Goal: Check status: Check status

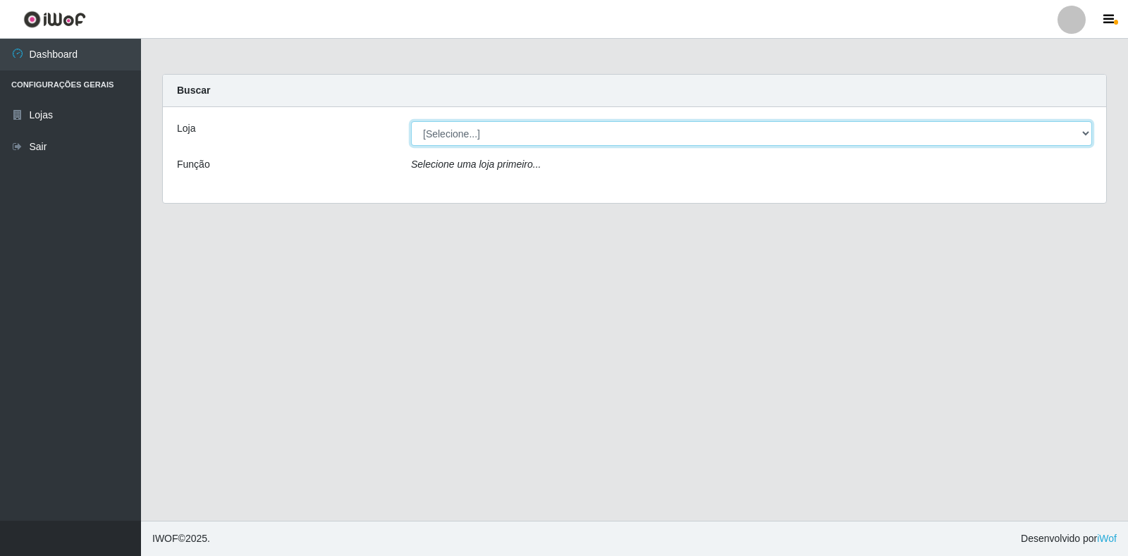
click at [570, 130] on select "[Selecione...] Atacado Vem - Loja 30 Laranjeiras Velha" at bounding box center [751, 133] width 681 height 25
select select "495"
click at [411, 121] on select "[Selecione...] Atacado Vem - Loja 30 Laranjeiras Velha" at bounding box center [751, 133] width 681 height 25
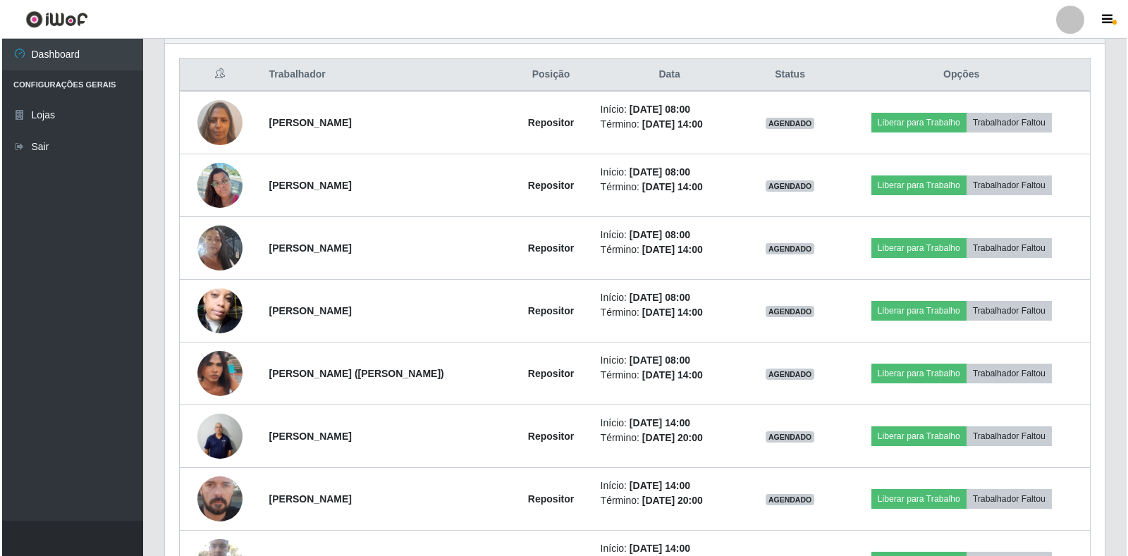
scroll to position [631, 0]
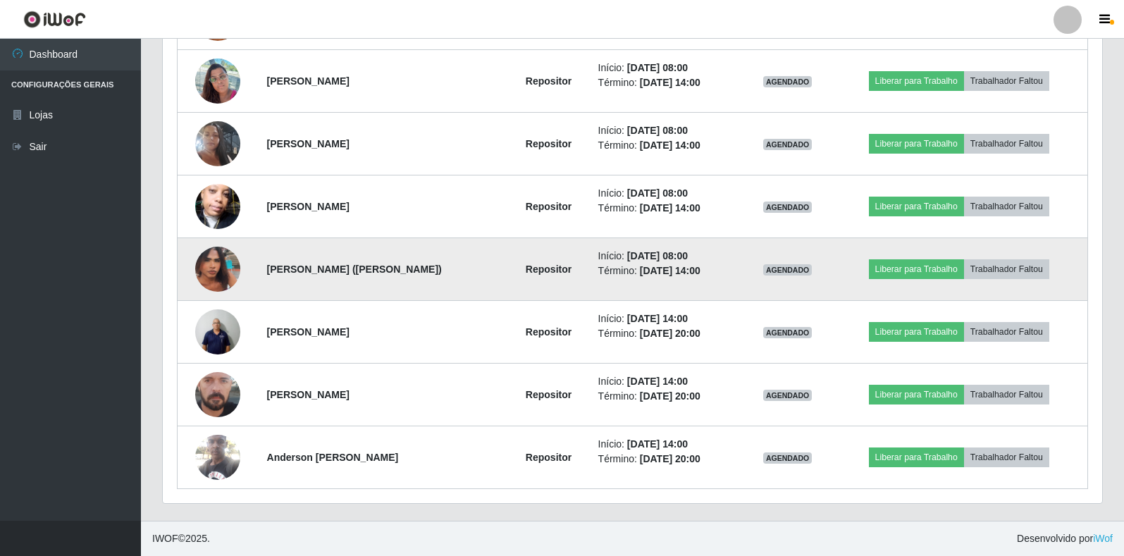
click at [221, 272] on img at bounding box center [217, 269] width 45 height 75
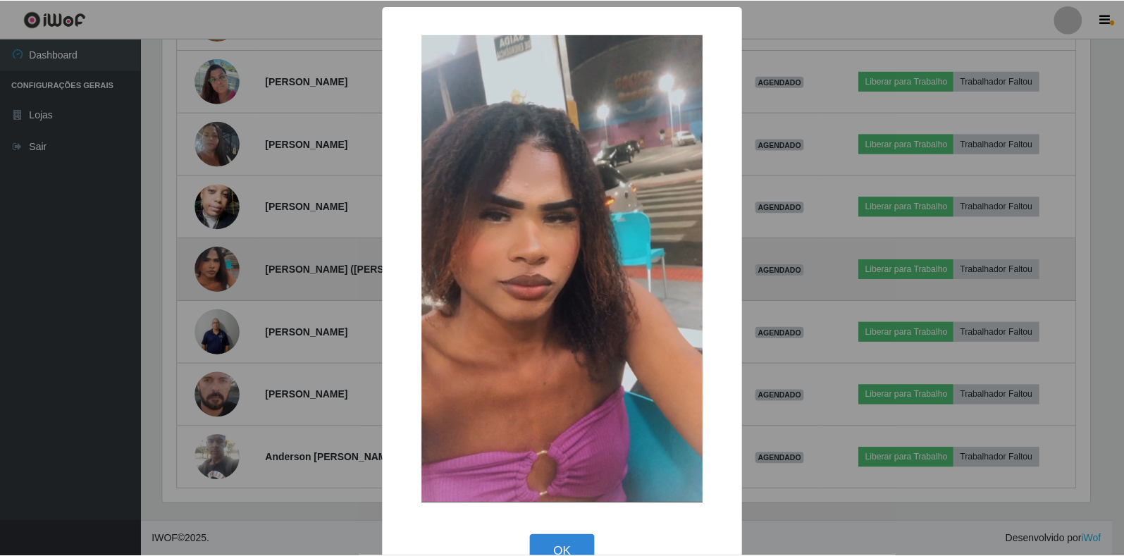
scroll to position [293, 931]
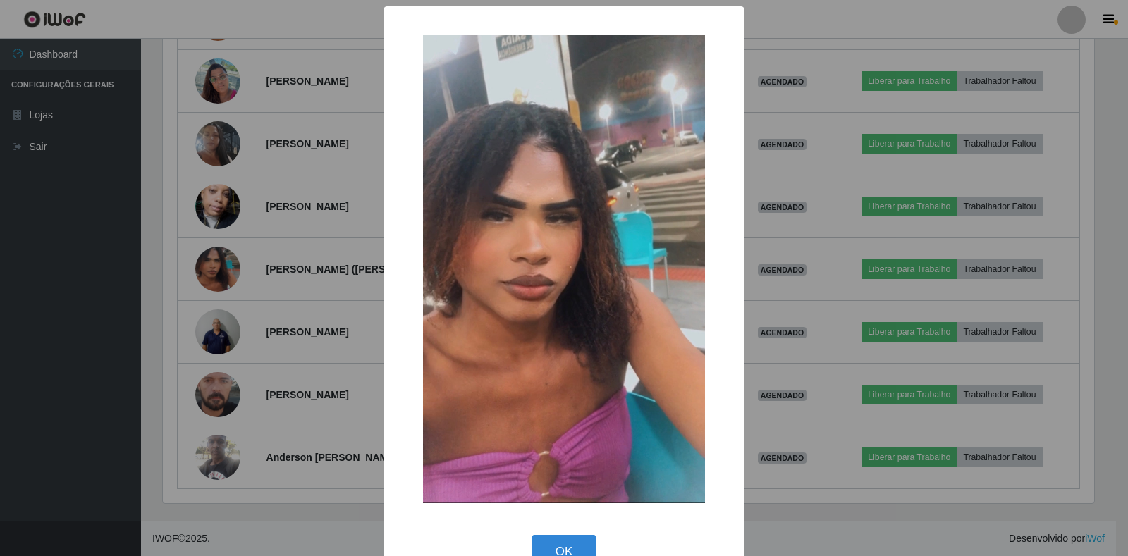
click at [280, 343] on div "× OK Cancel" at bounding box center [564, 278] width 1128 height 556
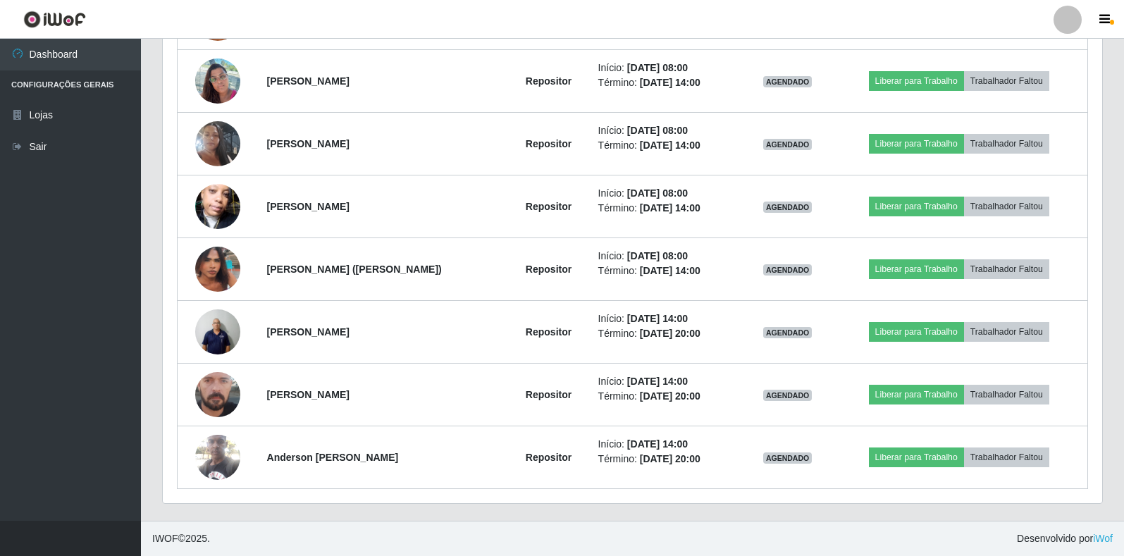
scroll to position [293, 940]
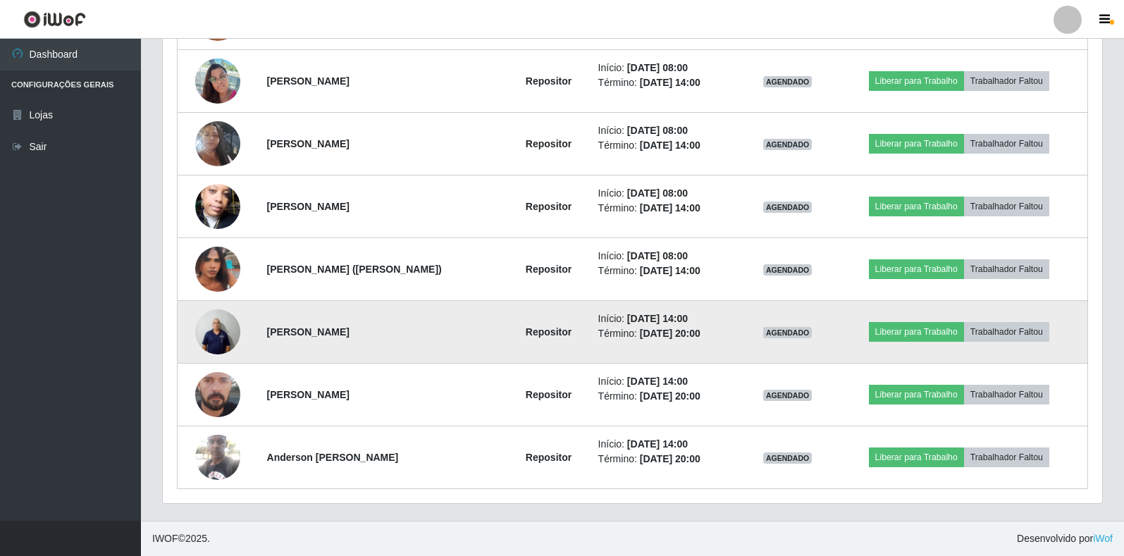
click at [203, 333] on img at bounding box center [217, 332] width 45 height 60
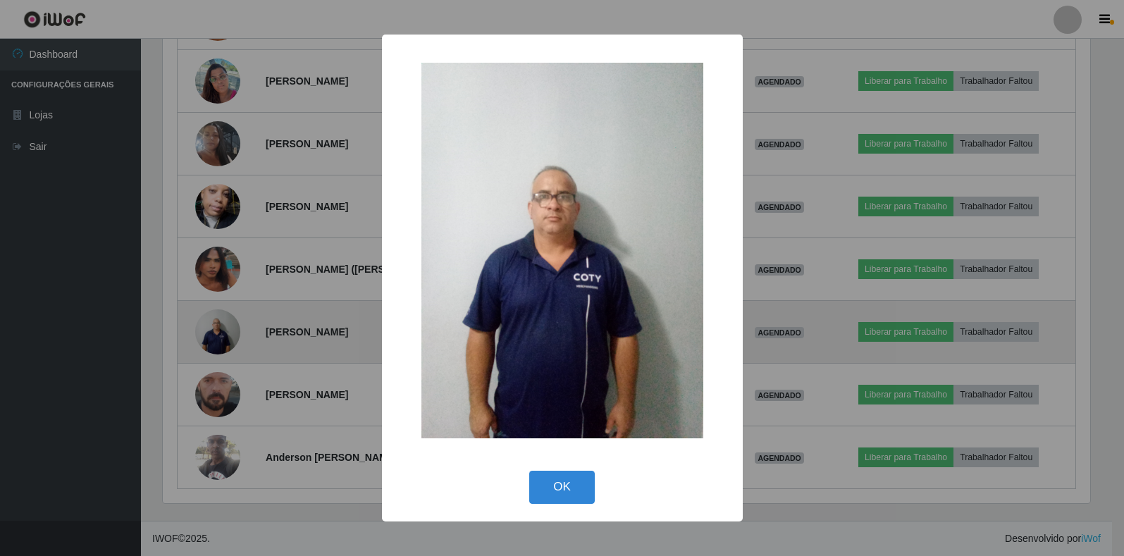
scroll to position [293, 931]
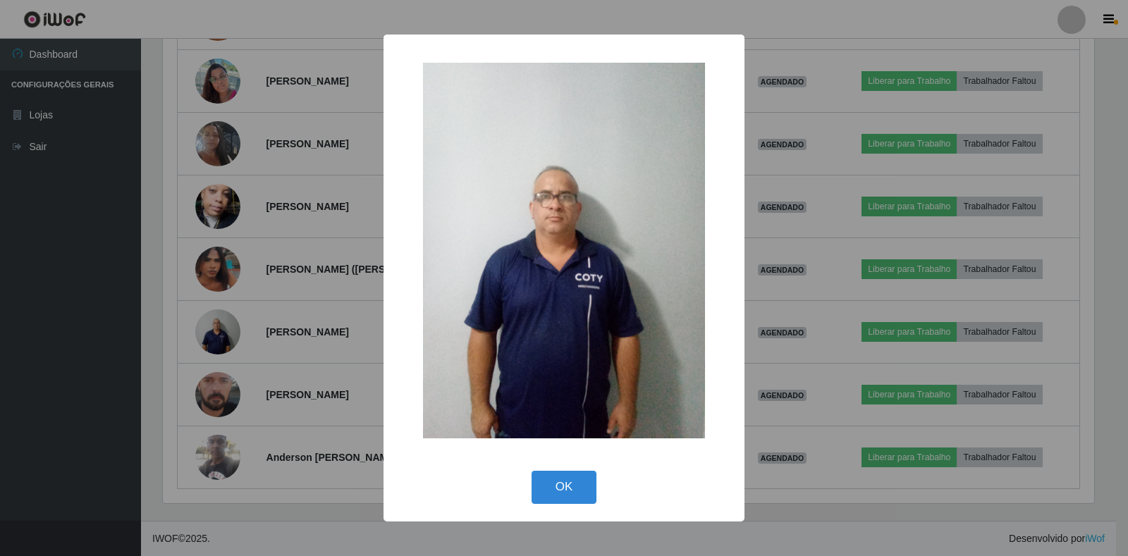
click at [328, 410] on div "× OK Cancel" at bounding box center [564, 278] width 1128 height 556
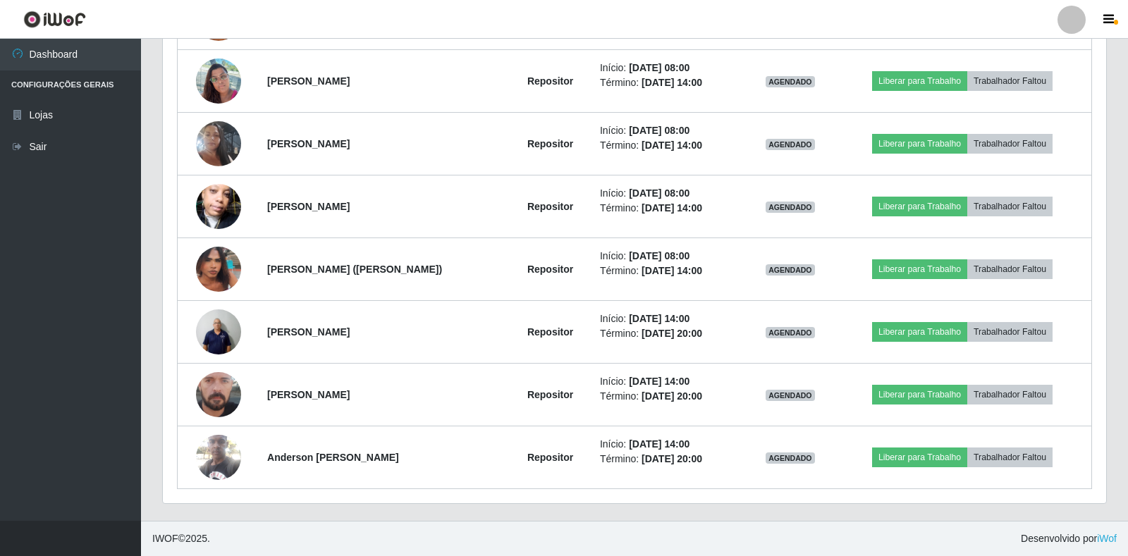
scroll to position [293, 940]
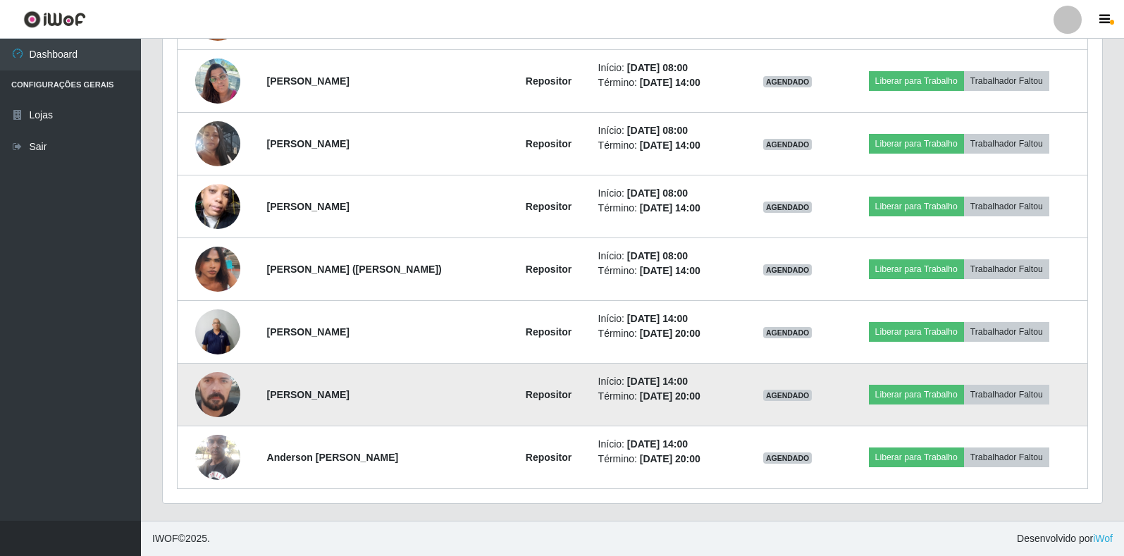
click at [219, 388] on img at bounding box center [217, 395] width 45 height 100
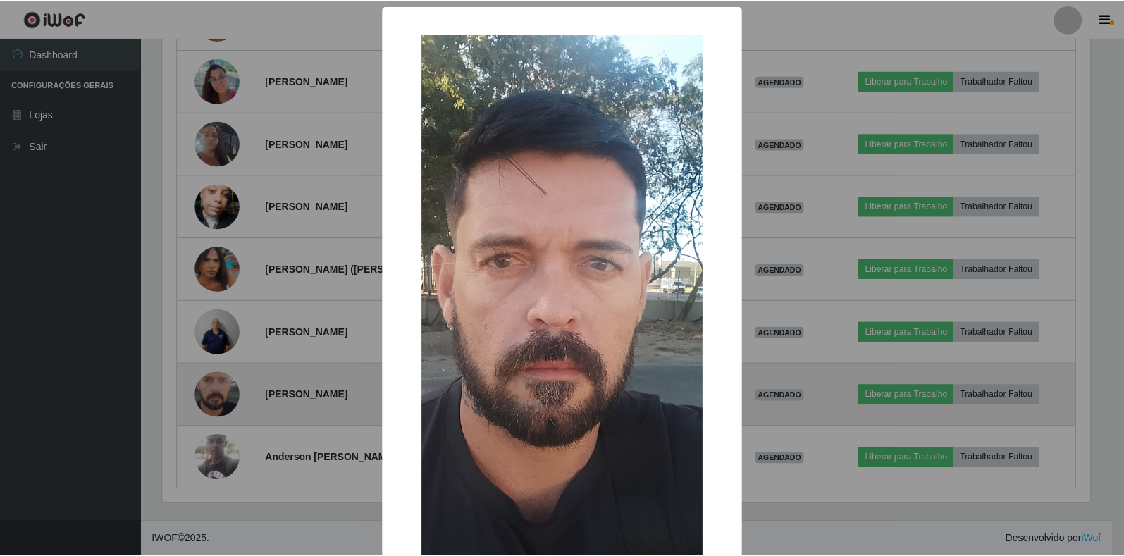
scroll to position [293, 931]
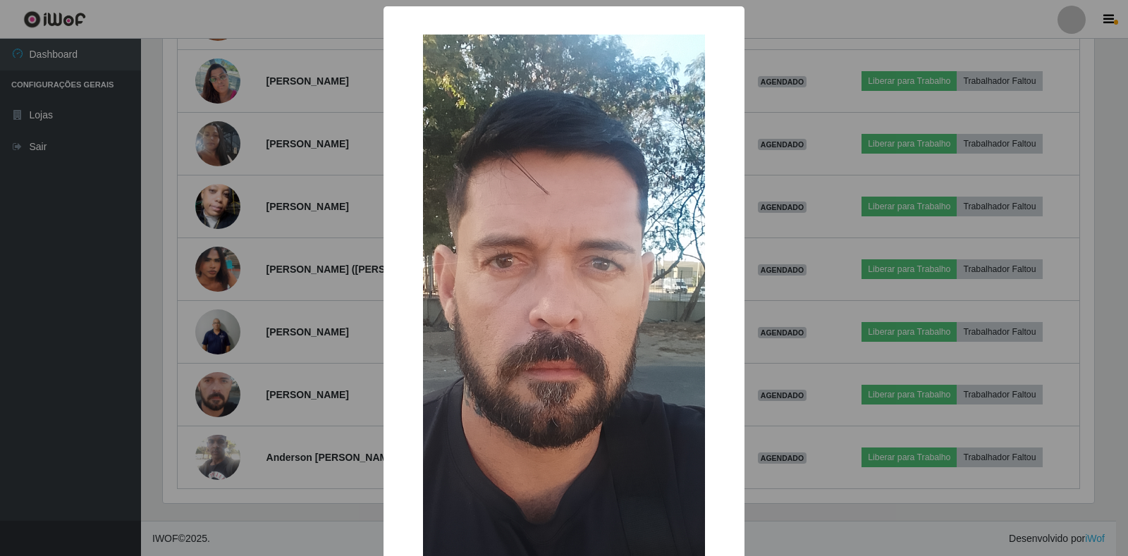
click at [206, 452] on div "× OK Cancel" at bounding box center [564, 278] width 1128 height 556
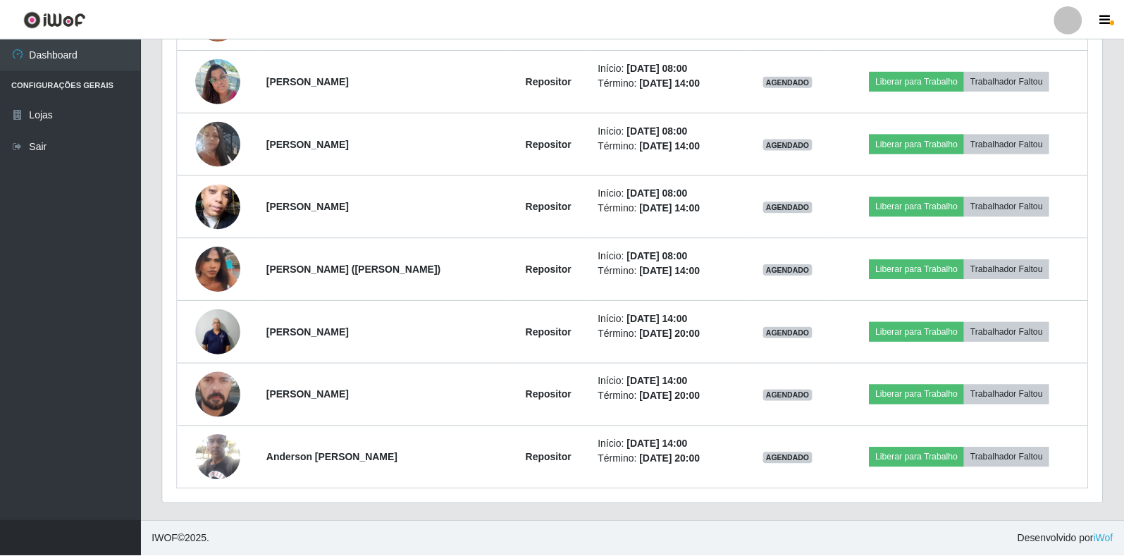
scroll to position [293, 940]
click at [206, 452] on img at bounding box center [217, 457] width 45 height 60
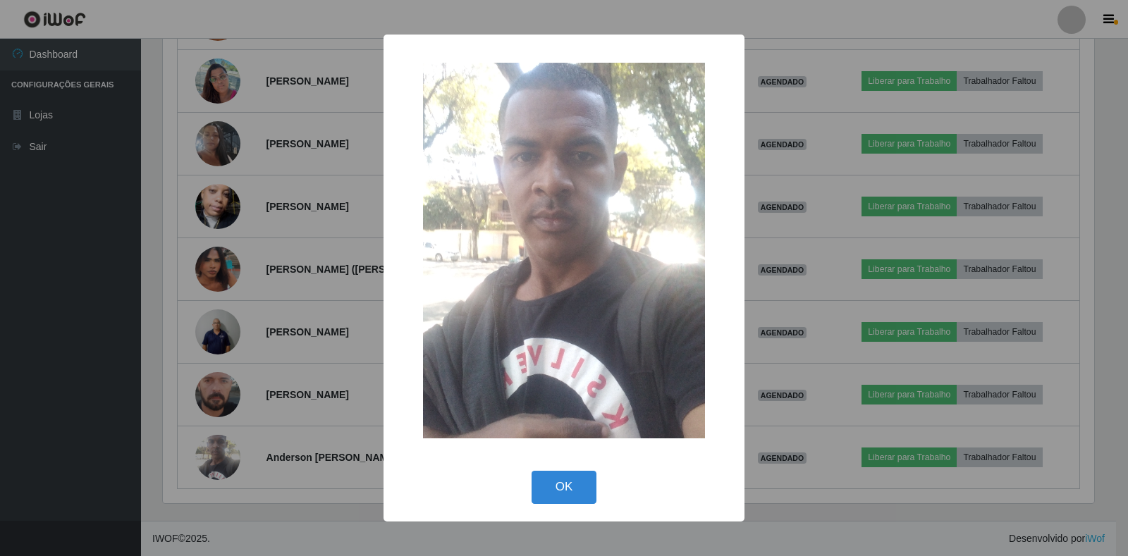
click at [285, 432] on div "× OK Cancel" at bounding box center [564, 278] width 1128 height 556
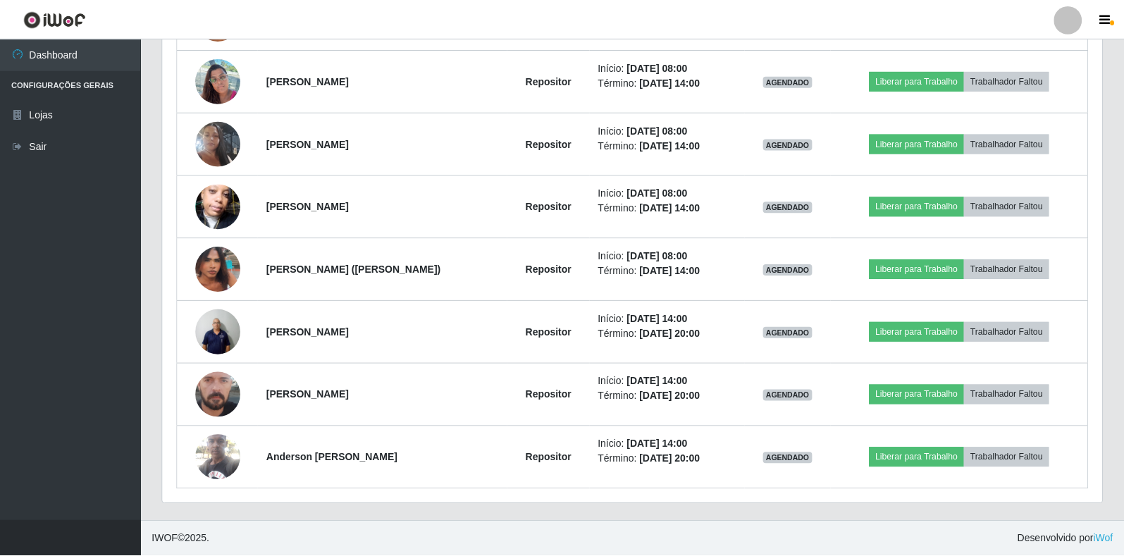
scroll to position [293, 940]
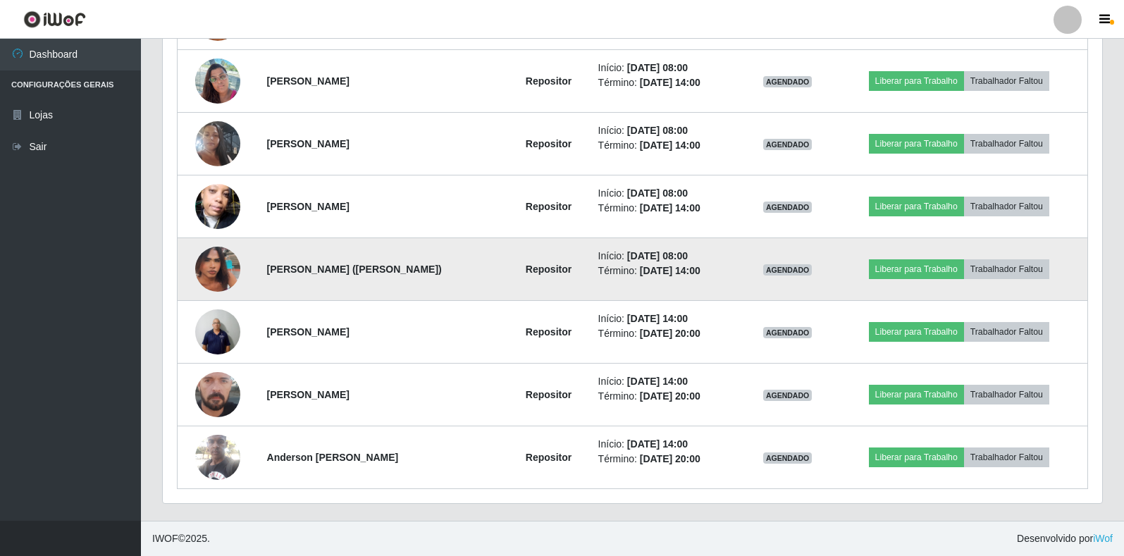
click at [228, 263] on img at bounding box center [217, 269] width 45 height 75
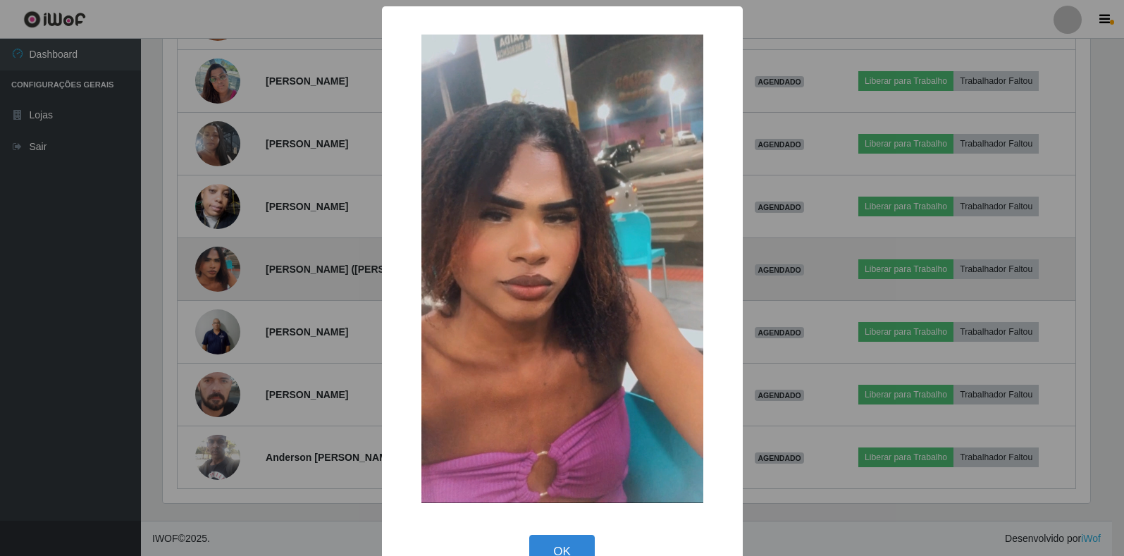
scroll to position [293, 931]
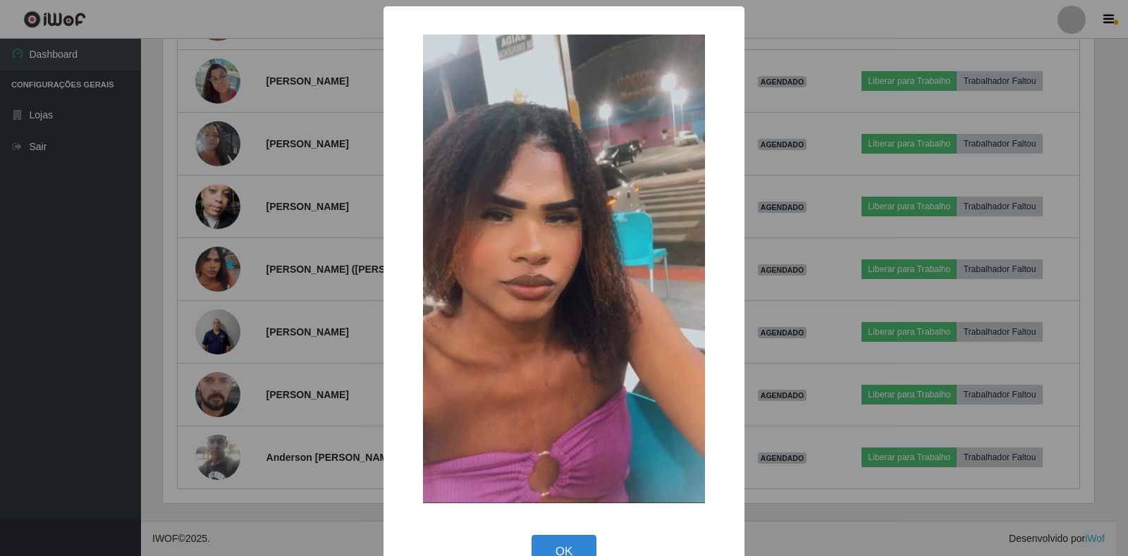
click at [293, 204] on div "× OK Cancel" at bounding box center [564, 278] width 1128 height 556
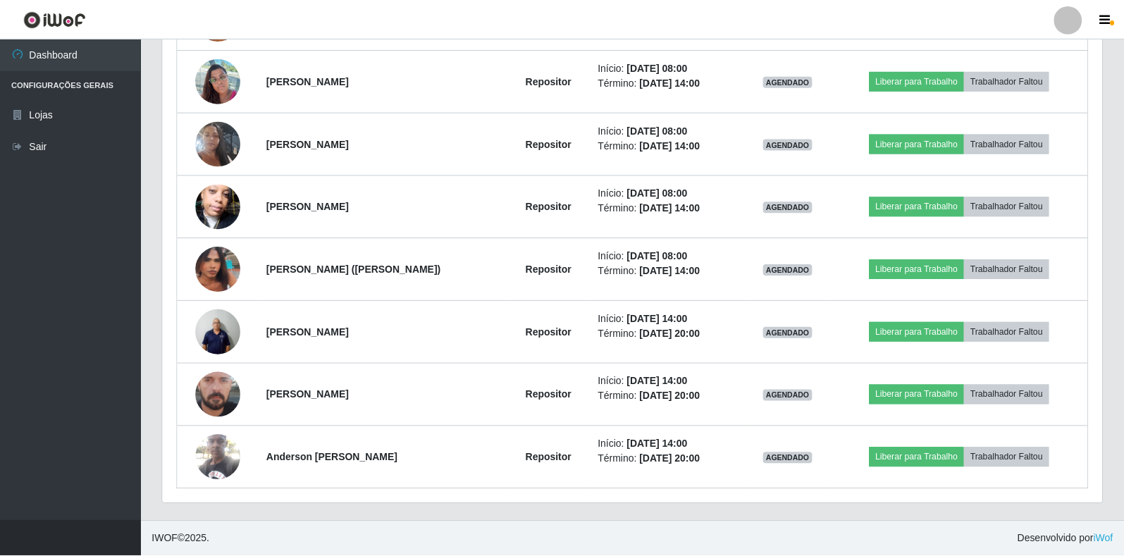
scroll to position [293, 940]
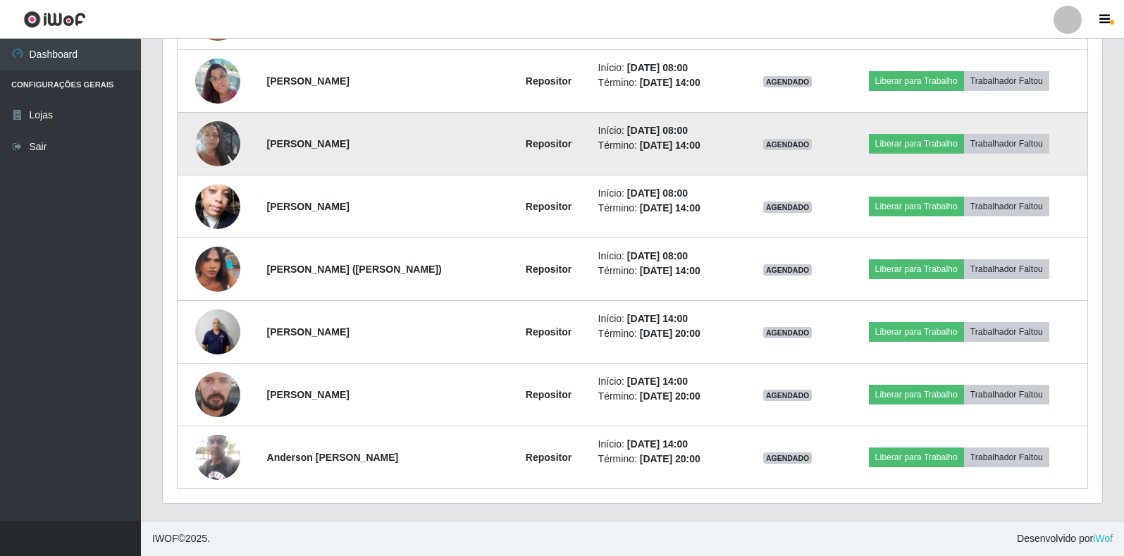
click at [203, 139] on img at bounding box center [217, 144] width 45 height 80
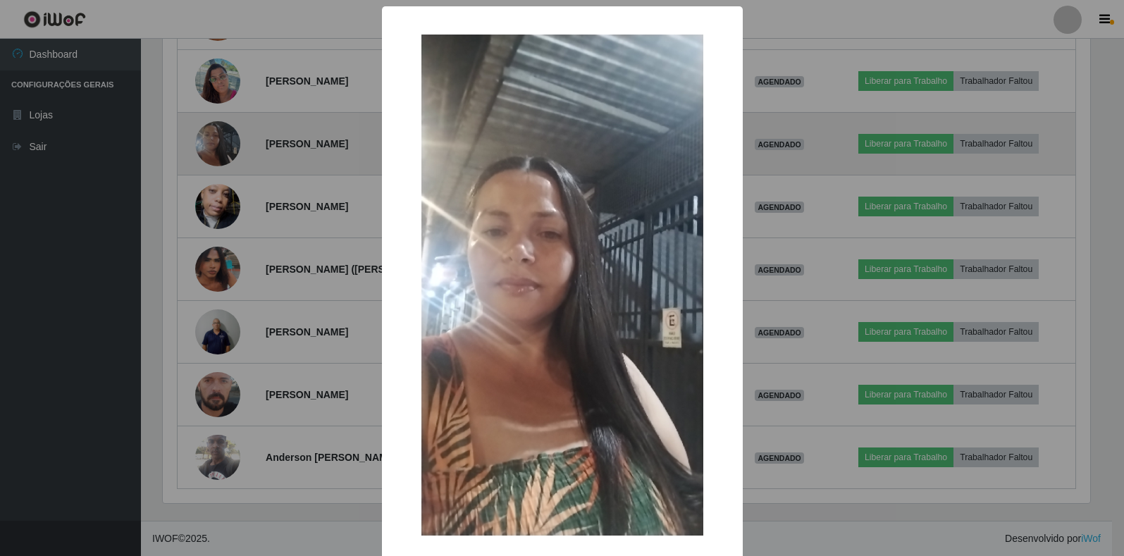
scroll to position [293, 931]
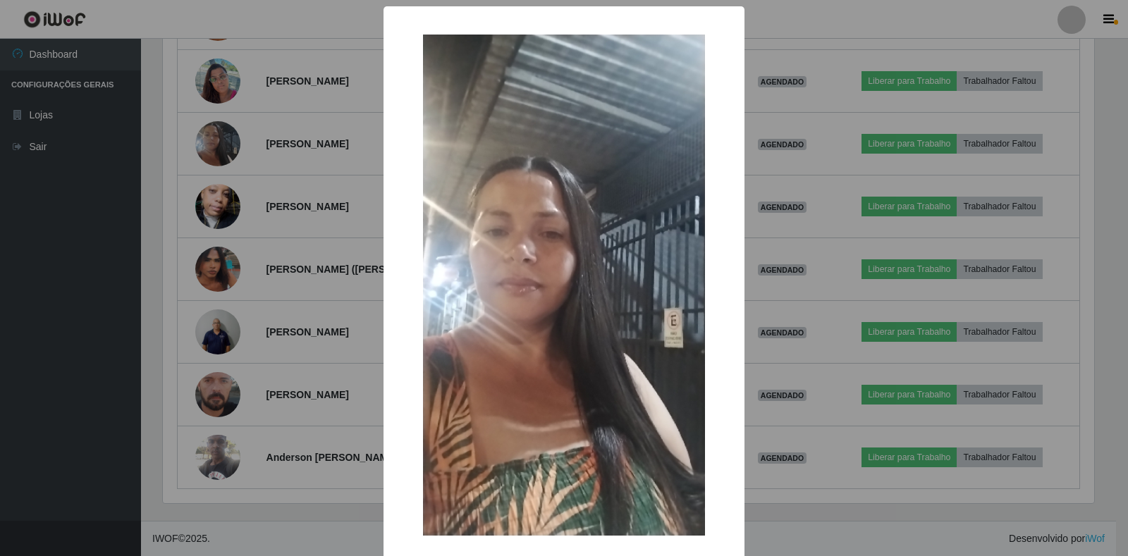
click at [255, 216] on div "× OK Cancel" at bounding box center [564, 278] width 1128 height 556
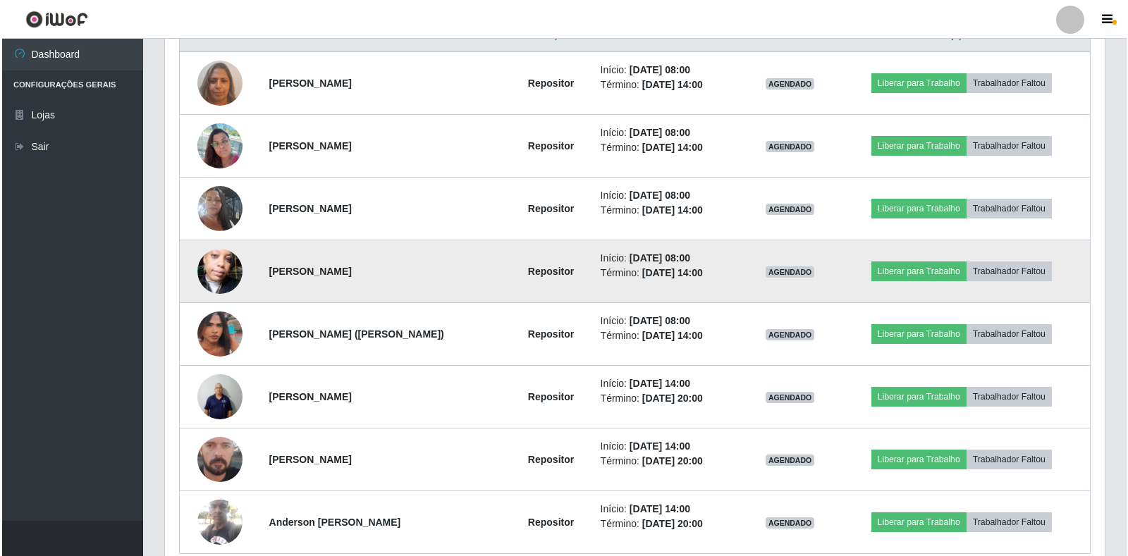
scroll to position [419, 0]
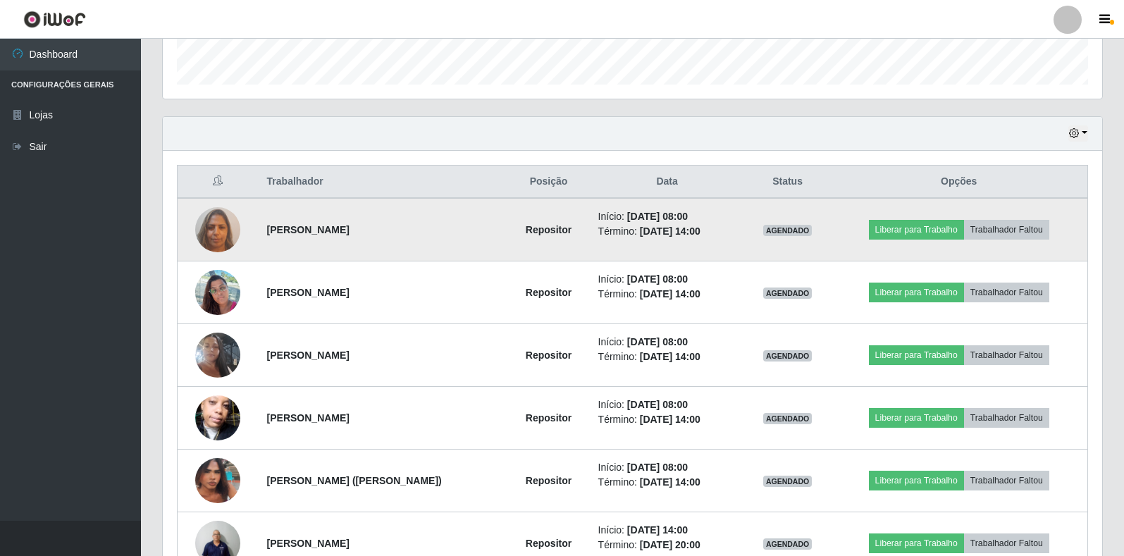
click at [208, 245] on img at bounding box center [217, 229] width 45 height 60
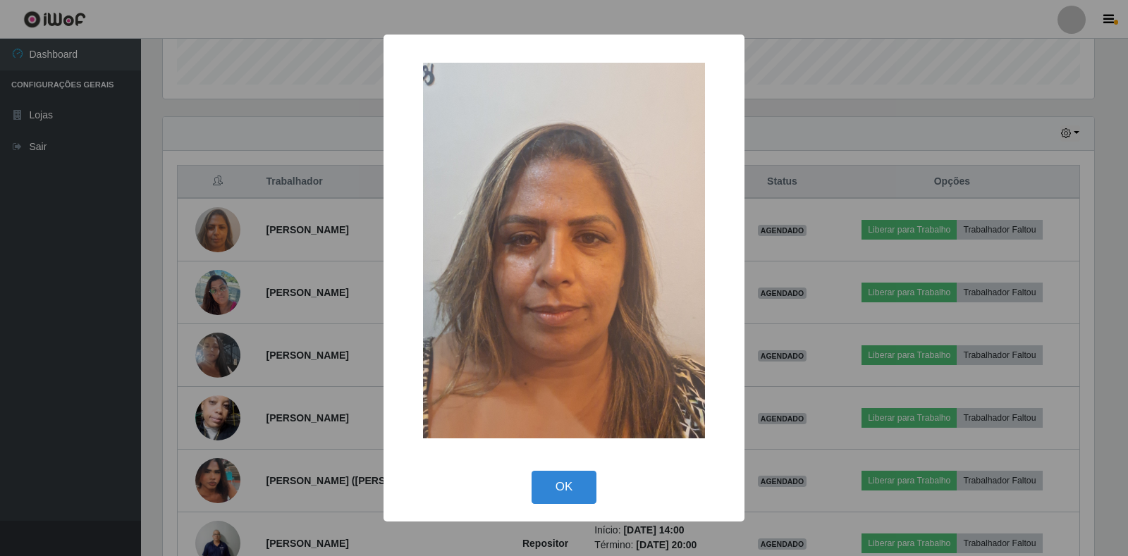
click at [233, 285] on div "× OK Cancel" at bounding box center [564, 278] width 1128 height 556
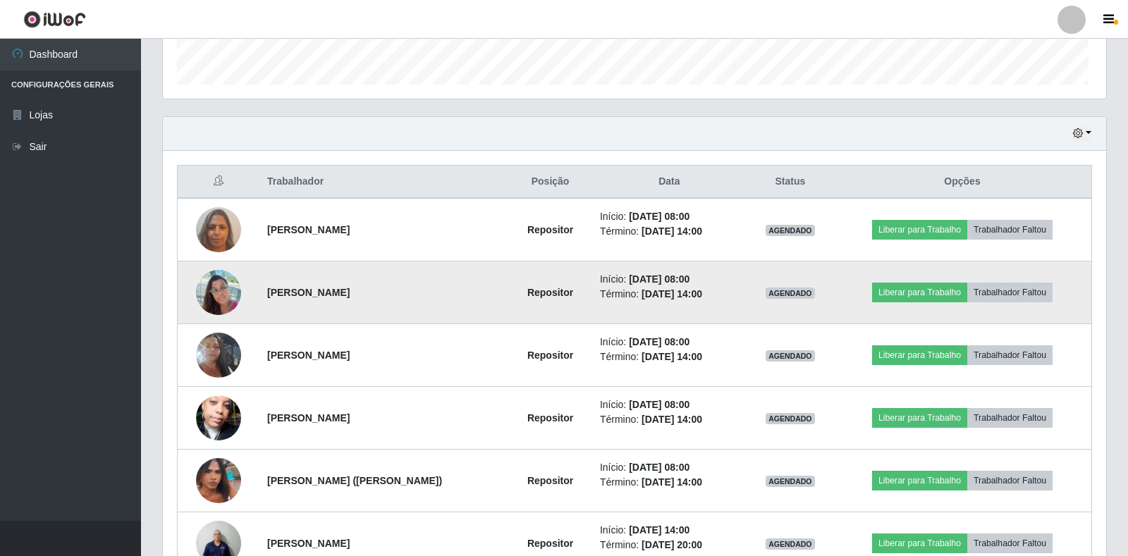
scroll to position [293, 940]
click at [224, 288] on img at bounding box center [217, 292] width 45 height 60
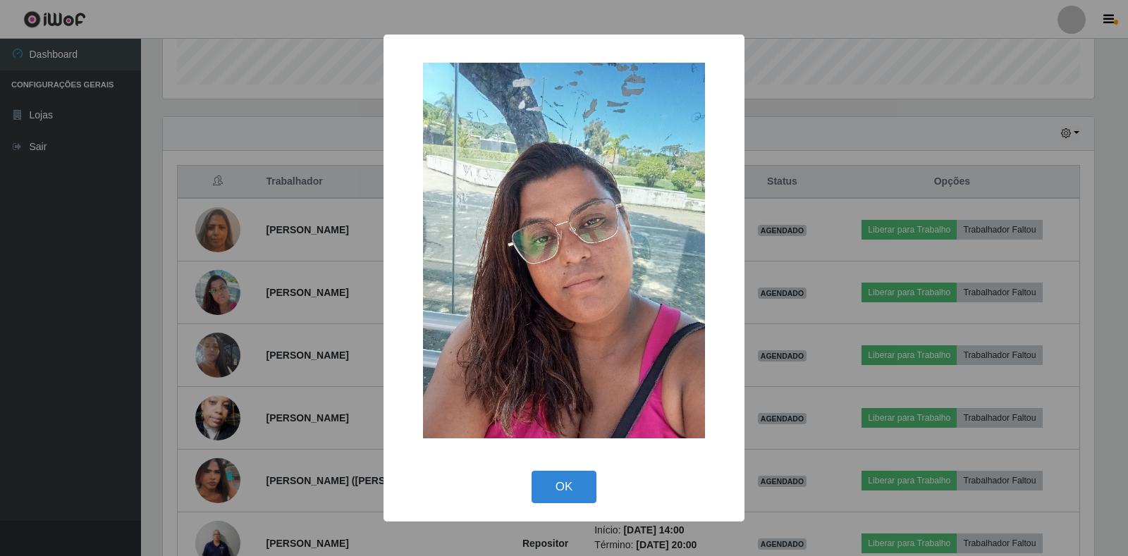
click at [259, 318] on div "× OK Cancel" at bounding box center [564, 278] width 1128 height 556
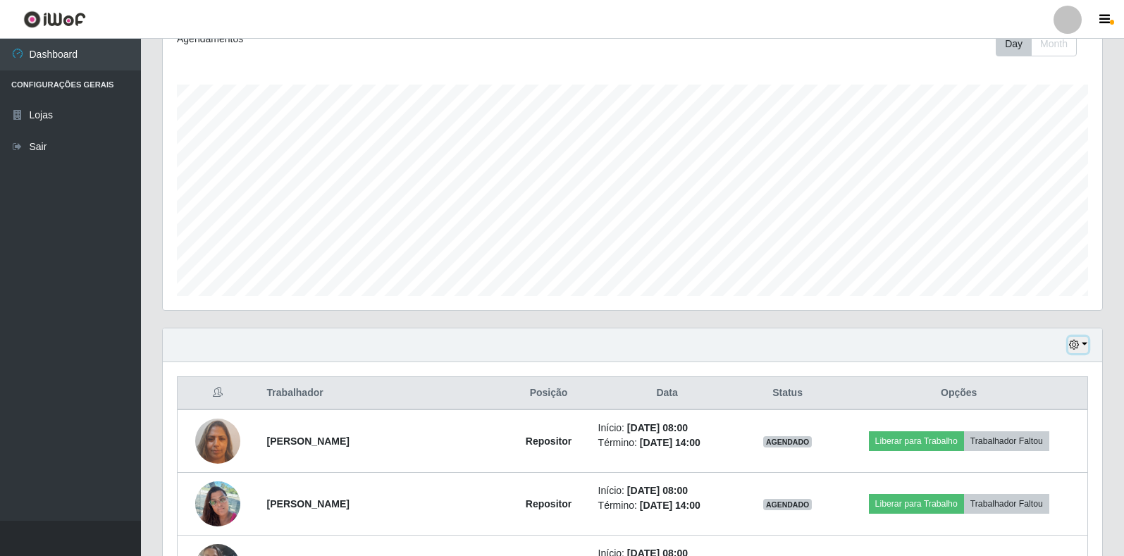
click at [1086, 342] on button "button" at bounding box center [1079, 345] width 20 height 16
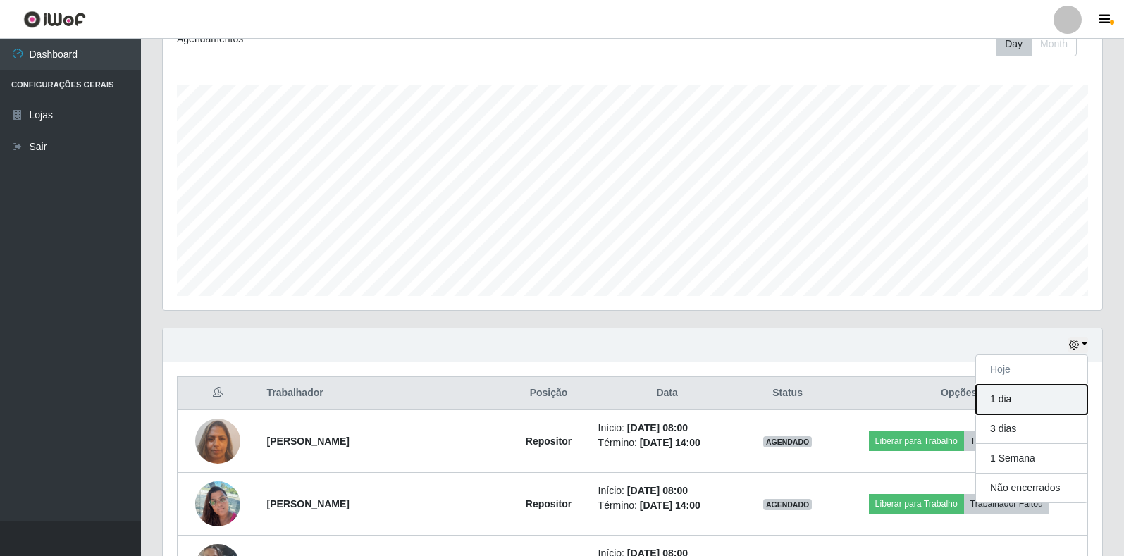
click at [1046, 393] on button "1 dia" at bounding box center [1031, 400] width 111 height 30
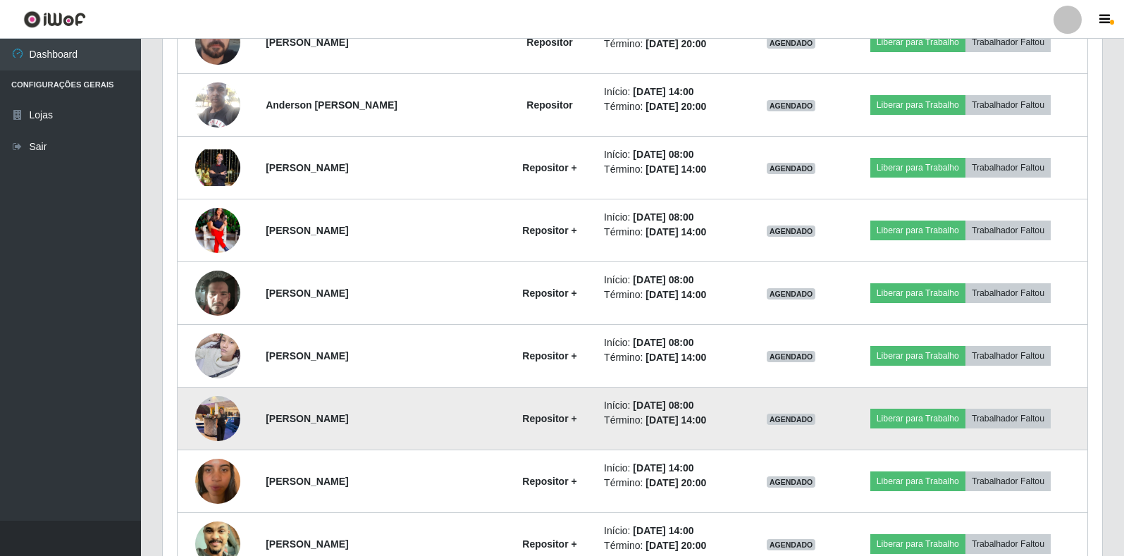
click at [211, 417] on img at bounding box center [217, 418] width 45 height 60
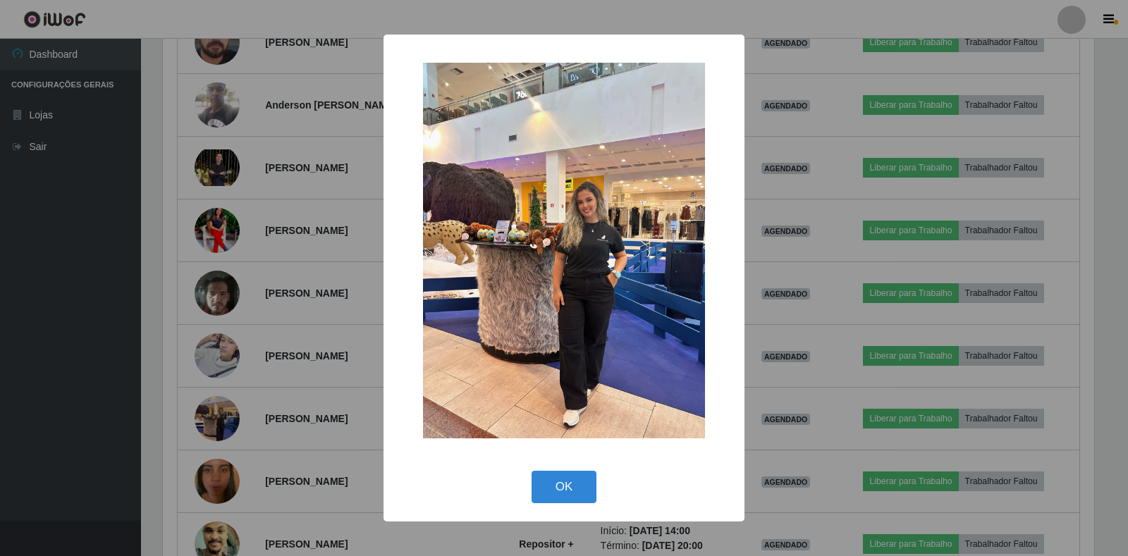
click at [372, 329] on div "× OK Cancel" at bounding box center [564, 278] width 1128 height 556
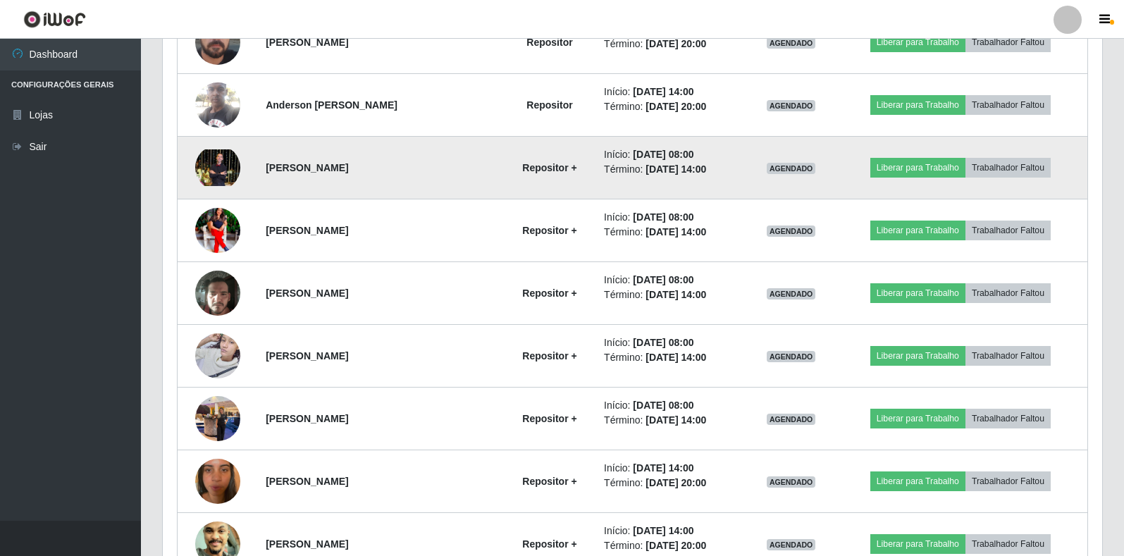
click at [209, 175] on img at bounding box center [217, 167] width 45 height 37
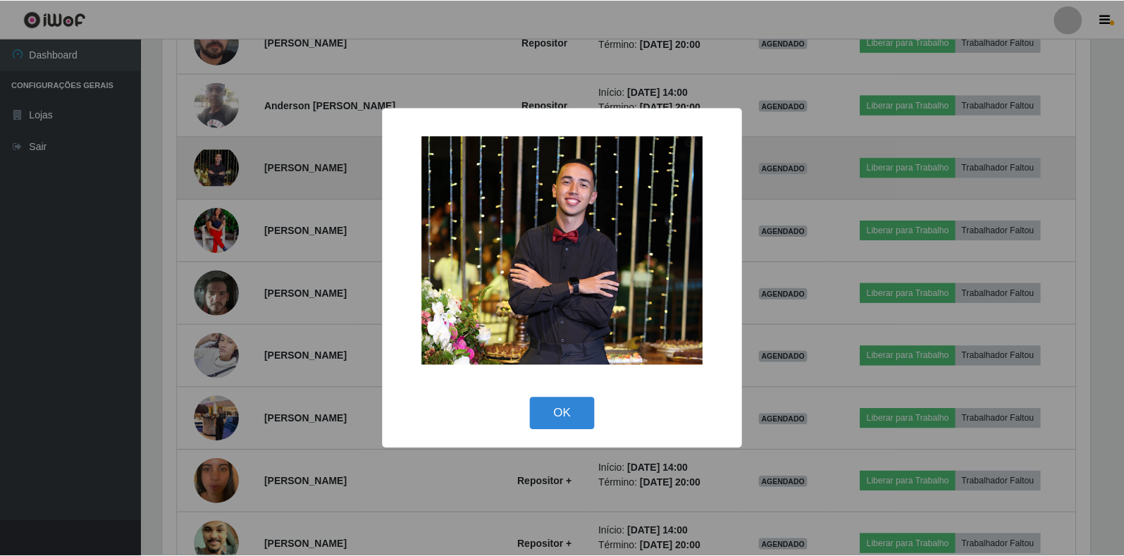
scroll to position [293, 931]
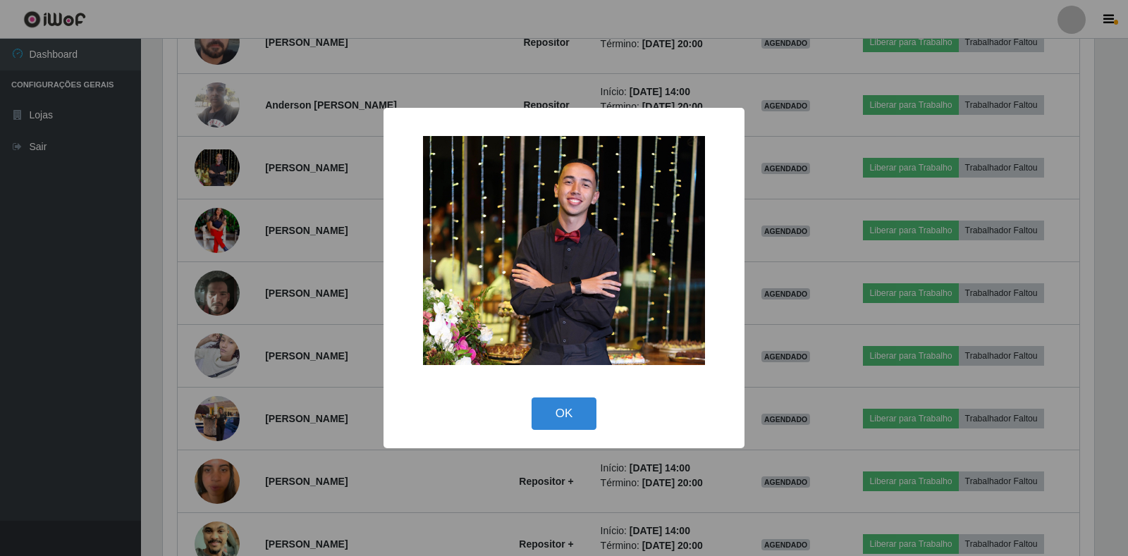
click at [246, 248] on div "× OK Cancel" at bounding box center [564, 278] width 1128 height 556
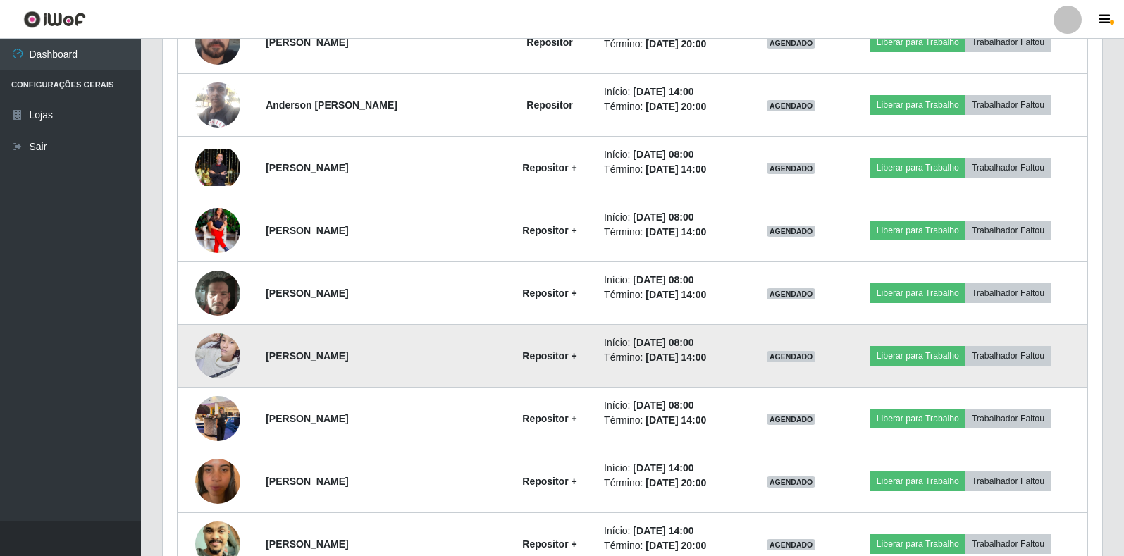
click at [221, 333] on td at bounding box center [218, 356] width 80 height 63
click at [221, 343] on img at bounding box center [217, 356] width 45 height 60
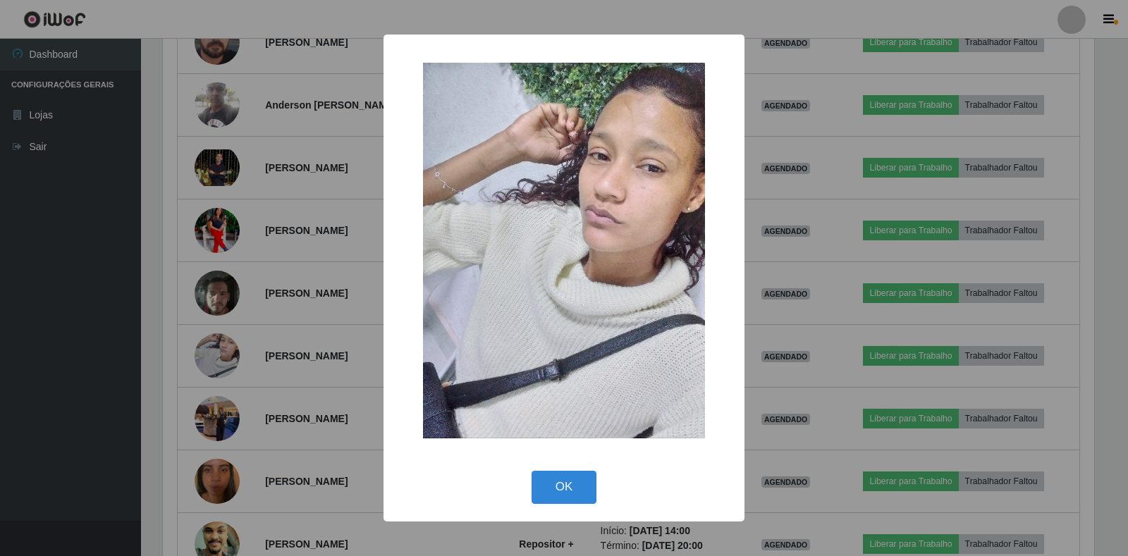
click at [275, 349] on div "× OK Cancel" at bounding box center [564, 278] width 1128 height 556
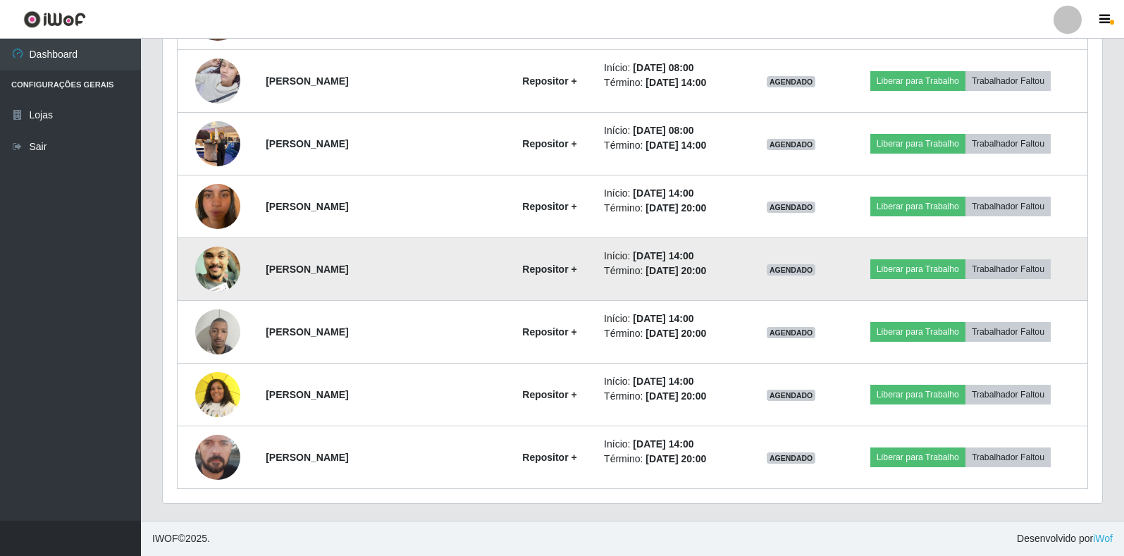
click at [217, 267] on img at bounding box center [217, 269] width 45 height 100
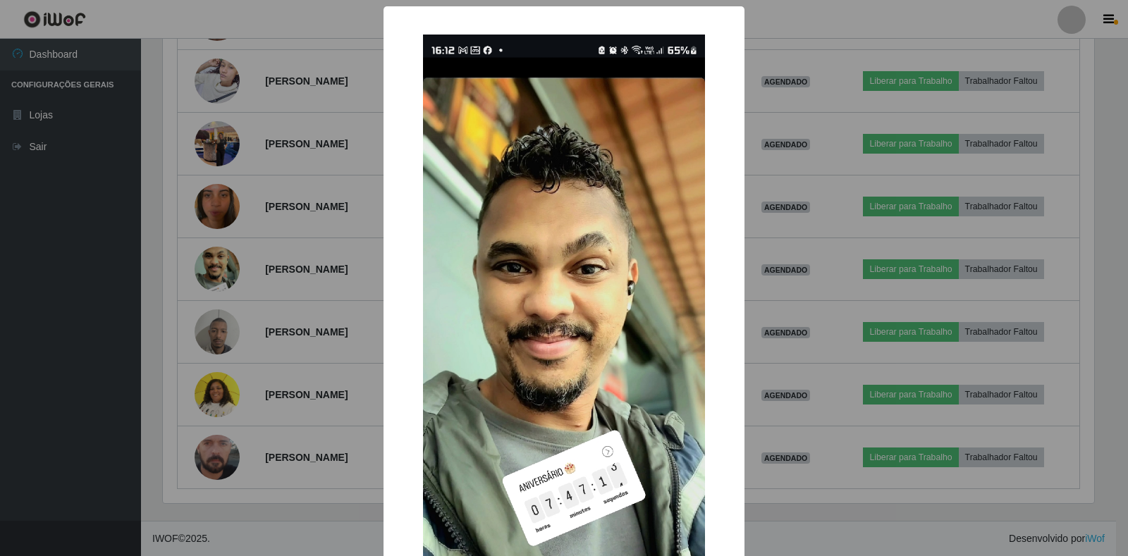
click at [309, 326] on div "× OK Cancel" at bounding box center [564, 278] width 1128 height 556
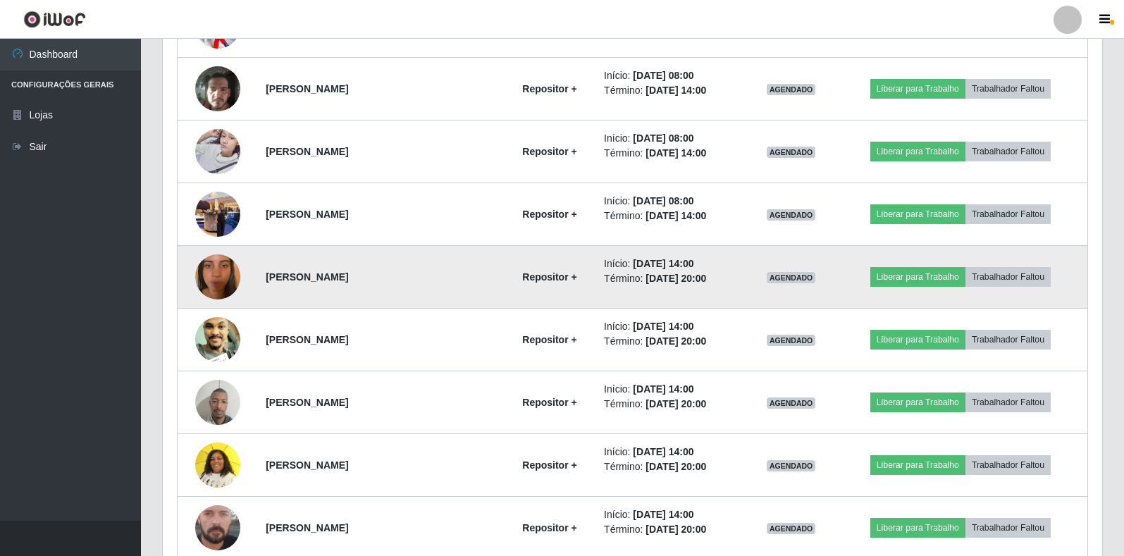
click at [226, 284] on img at bounding box center [217, 277] width 45 height 80
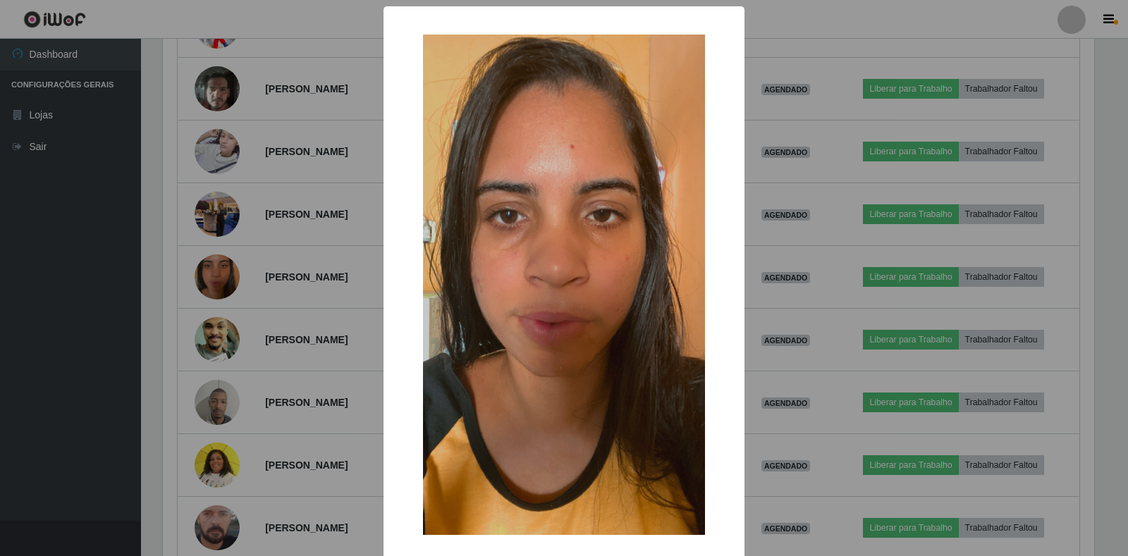
click at [355, 343] on div "× OK Cancel" at bounding box center [564, 278] width 1128 height 556
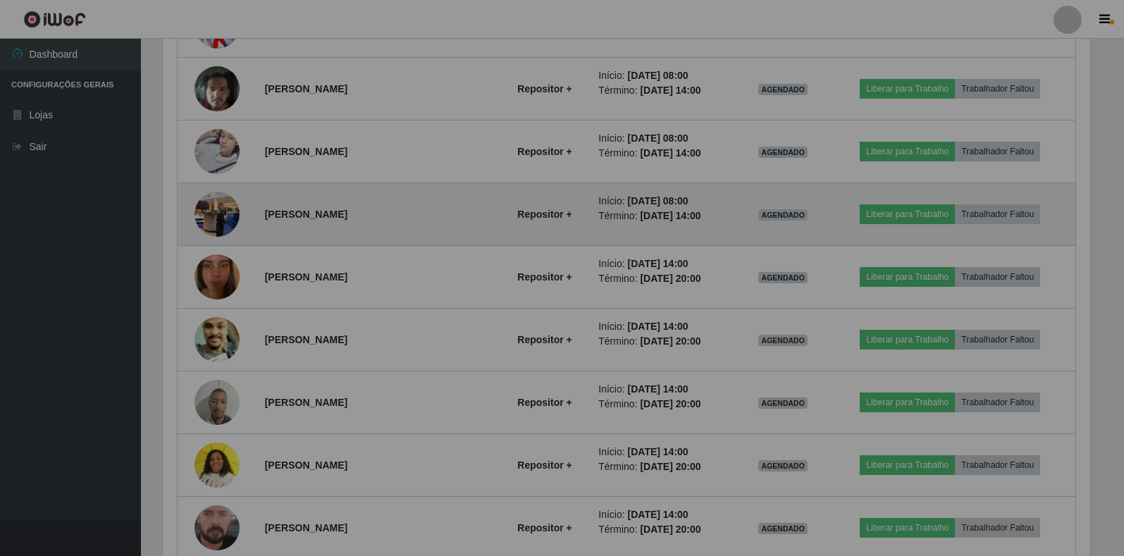
scroll to position [704602, 703955]
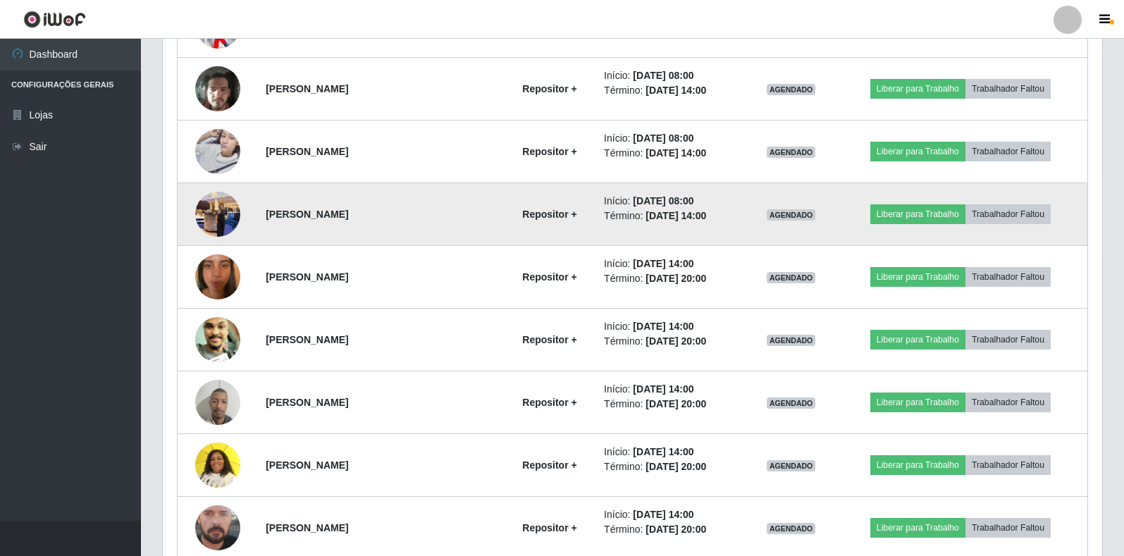
click at [207, 221] on img at bounding box center [217, 214] width 45 height 60
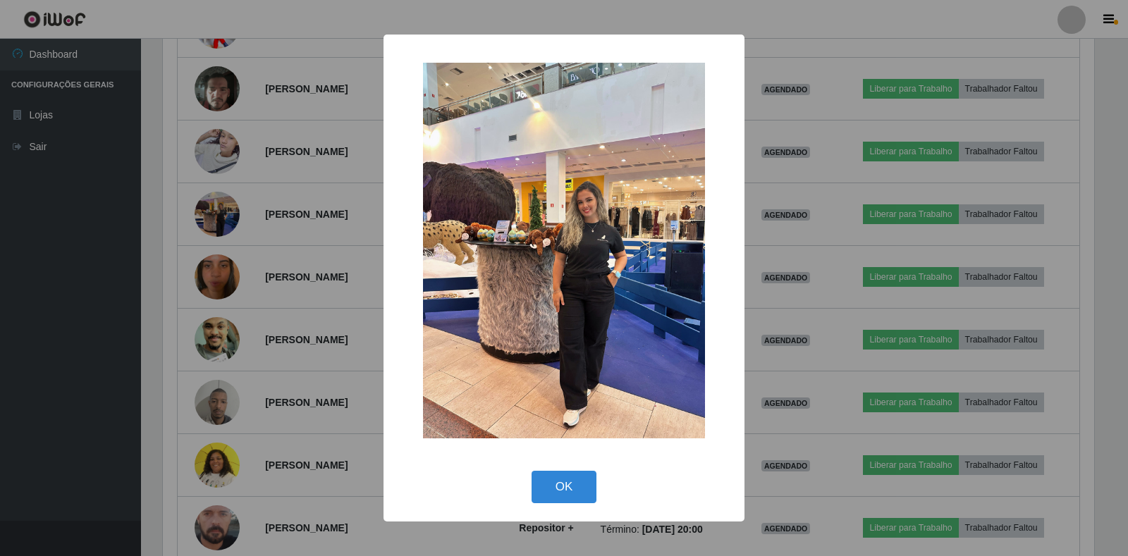
click at [339, 362] on div "× OK Cancel" at bounding box center [564, 278] width 1128 height 556
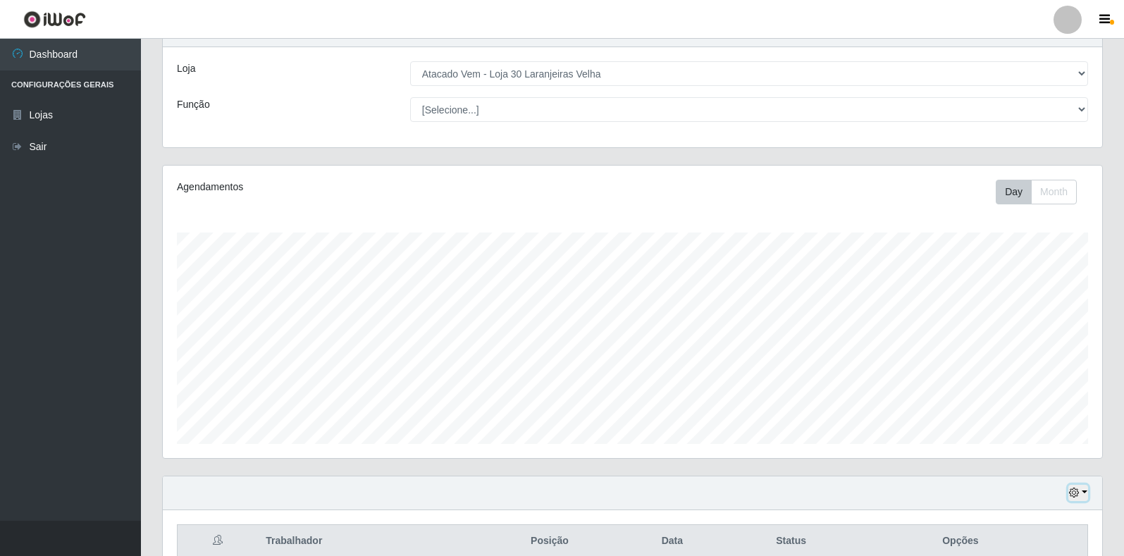
click at [1080, 493] on button "button" at bounding box center [1079, 493] width 20 height 16
click at [1032, 418] on button "3 dias" at bounding box center [1031, 411] width 111 height 30
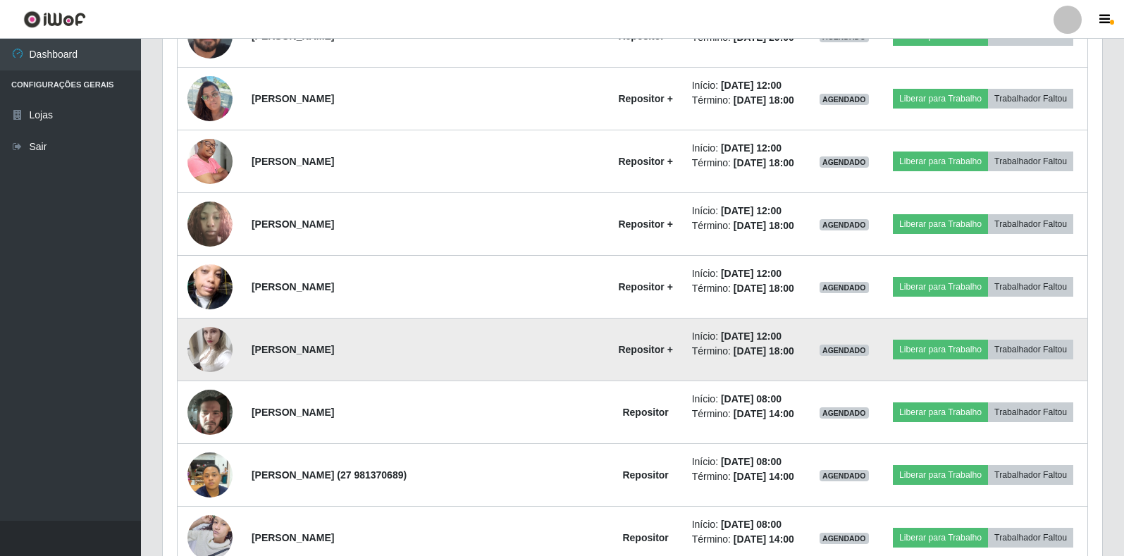
click at [208, 344] on img at bounding box center [210, 349] width 45 height 60
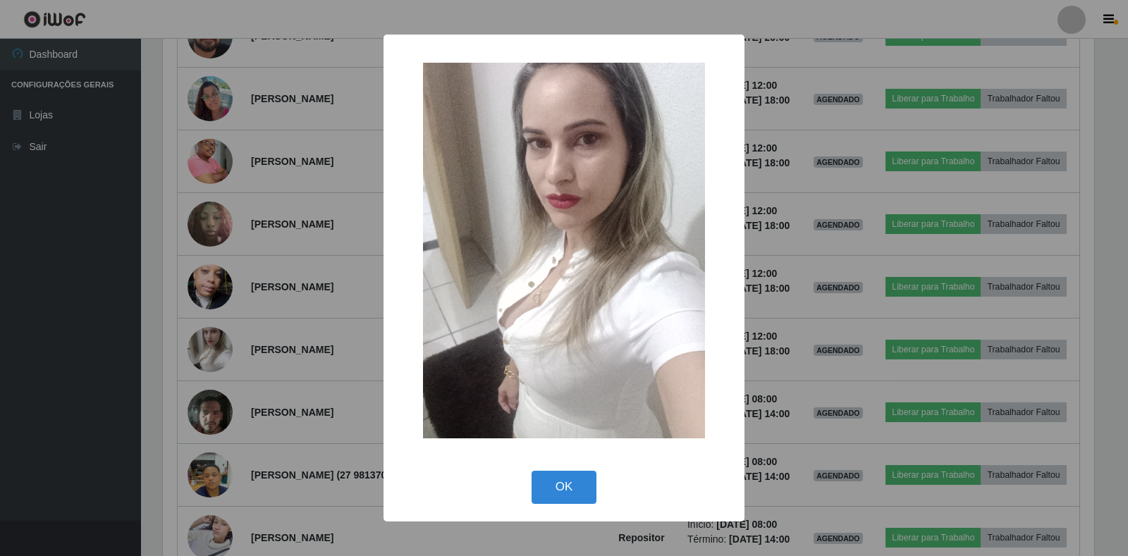
click at [326, 386] on div "× OK Cancel" at bounding box center [564, 278] width 1128 height 556
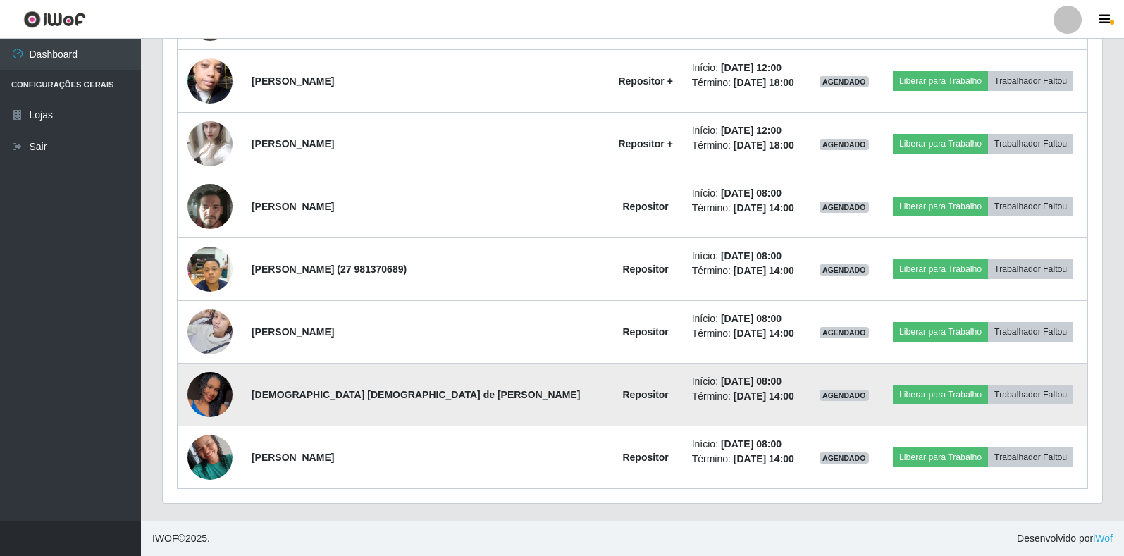
click at [214, 381] on img at bounding box center [210, 395] width 45 height 100
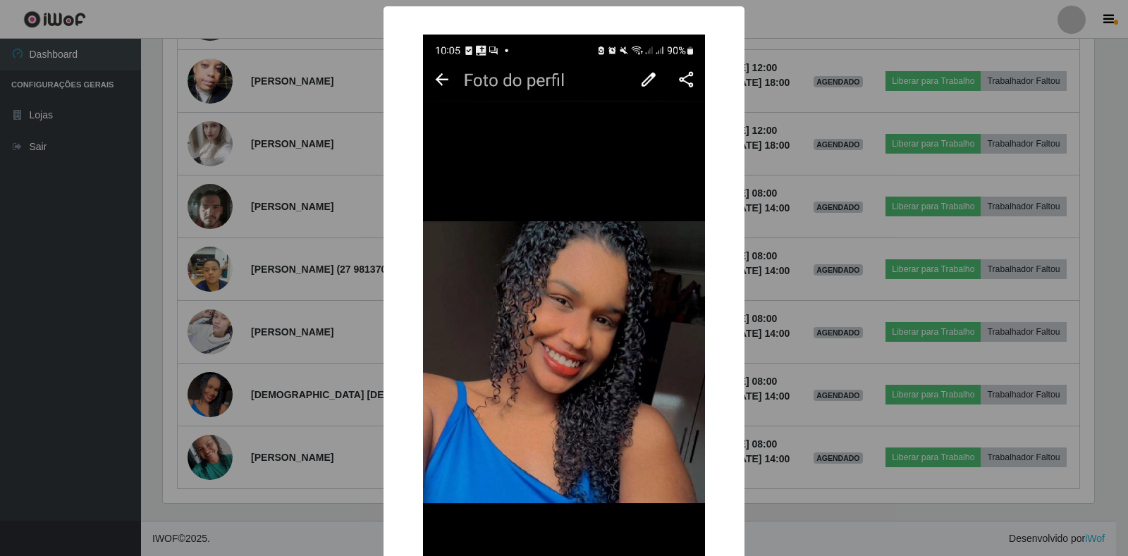
click at [777, 394] on div "× OK Cancel" at bounding box center [564, 278] width 1128 height 556
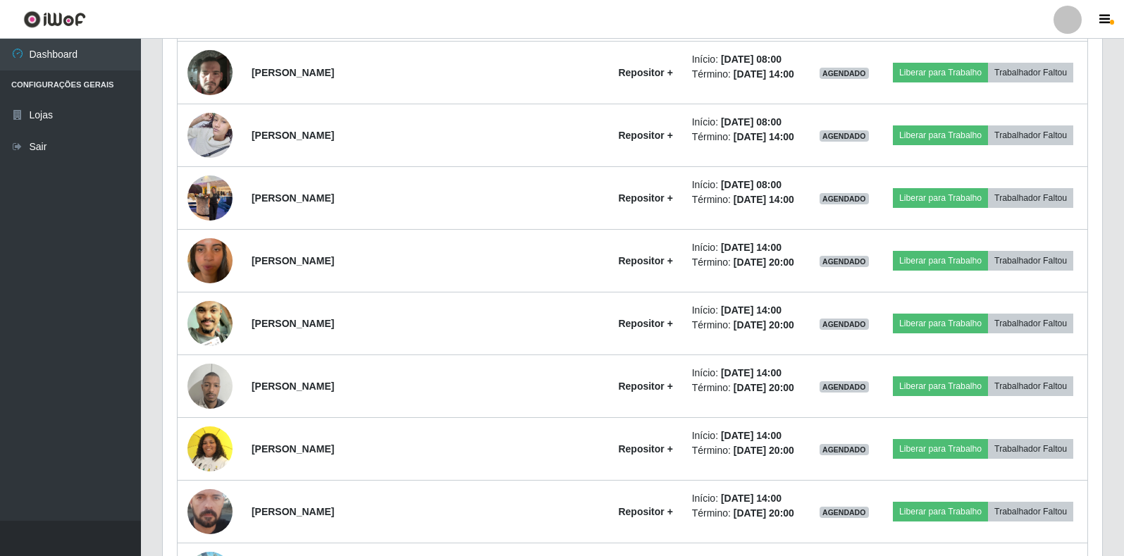
scroll to position [1181, 0]
